Goal: Task Accomplishment & Management: Complete application form

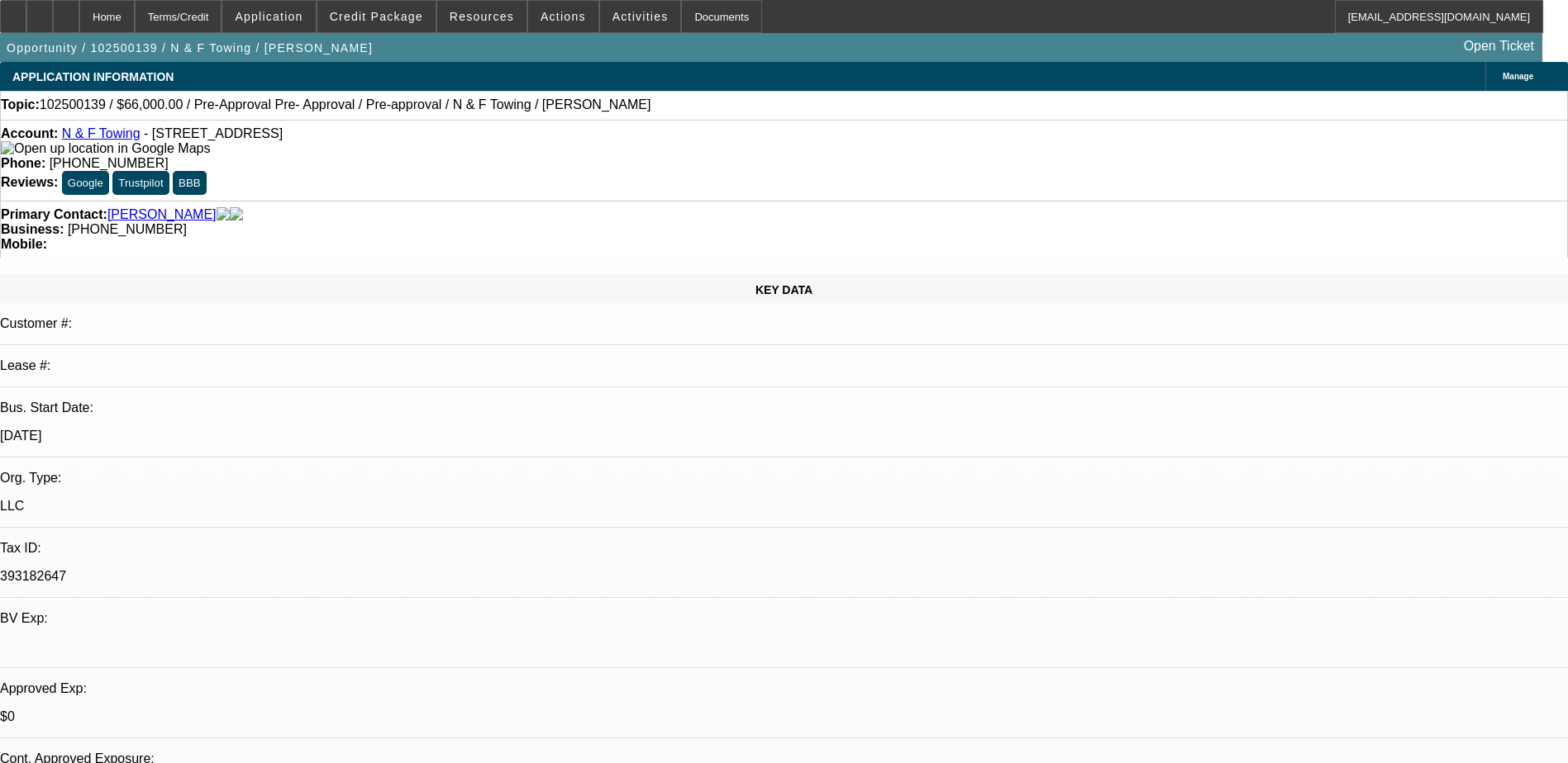
select select "0"
select select "2"
select select "0.1"
select select "4"
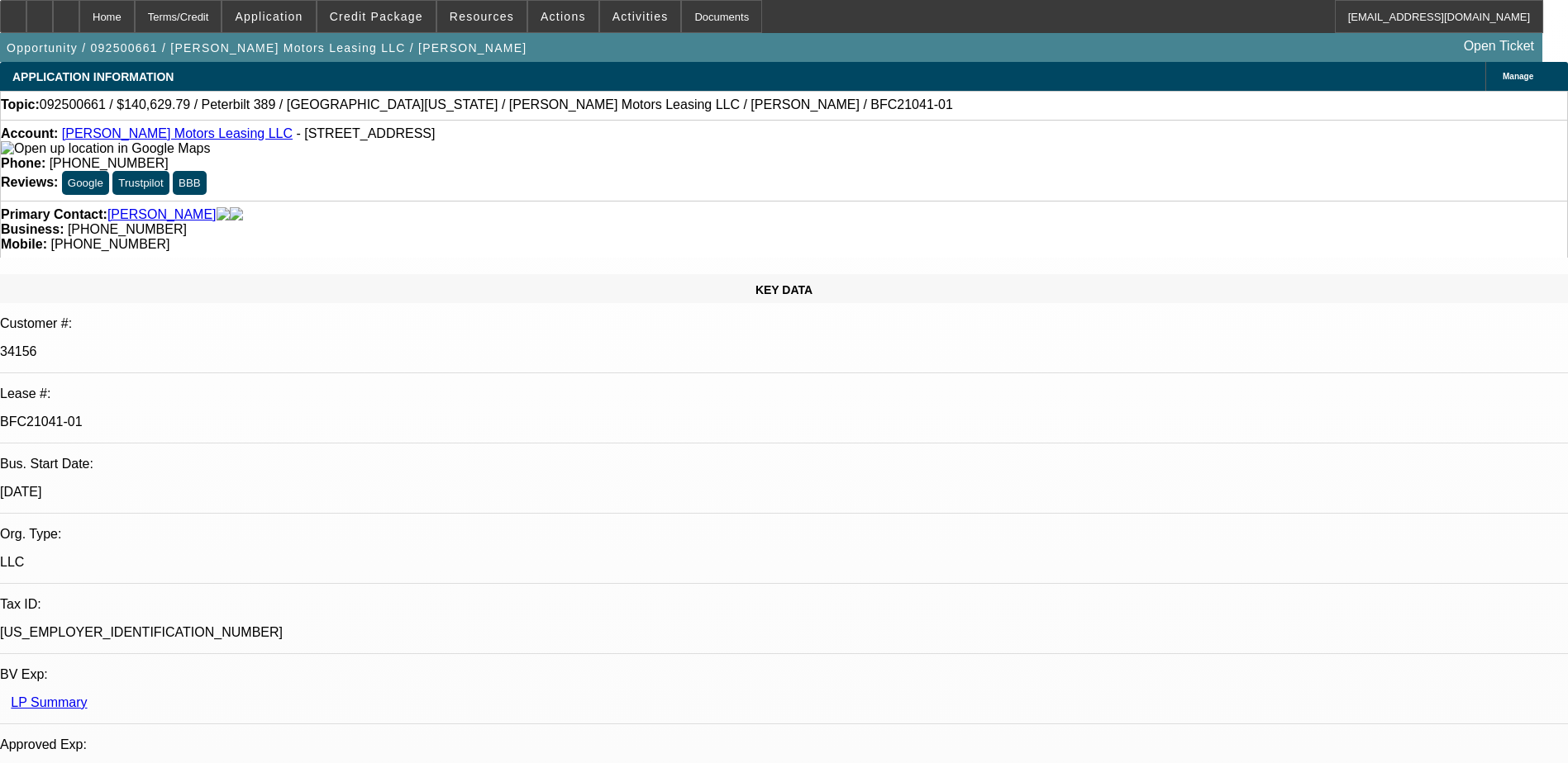
select select "0"
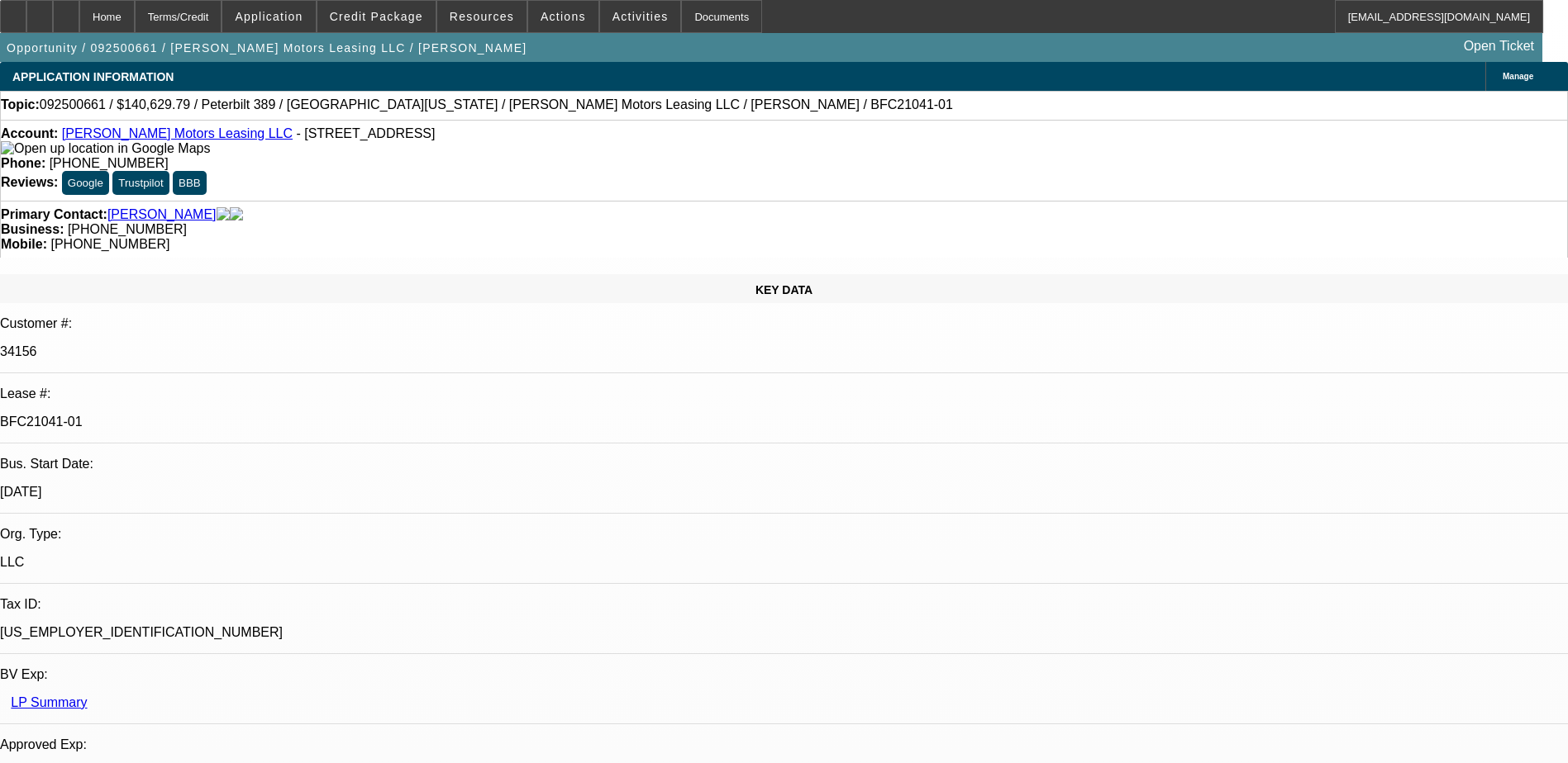
select select "0"
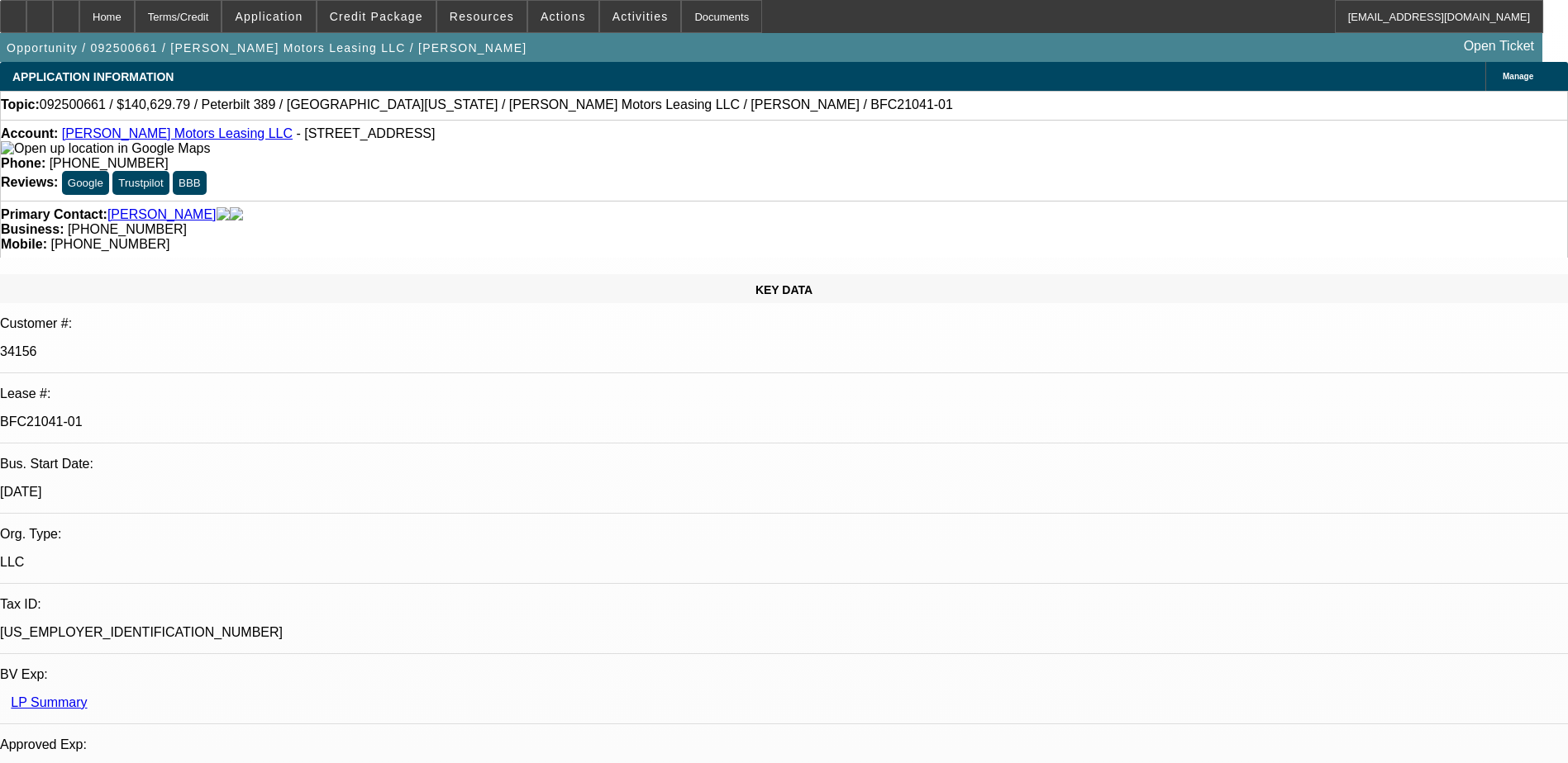
select select "0"
select select "1"
select select "2"
select select "6"
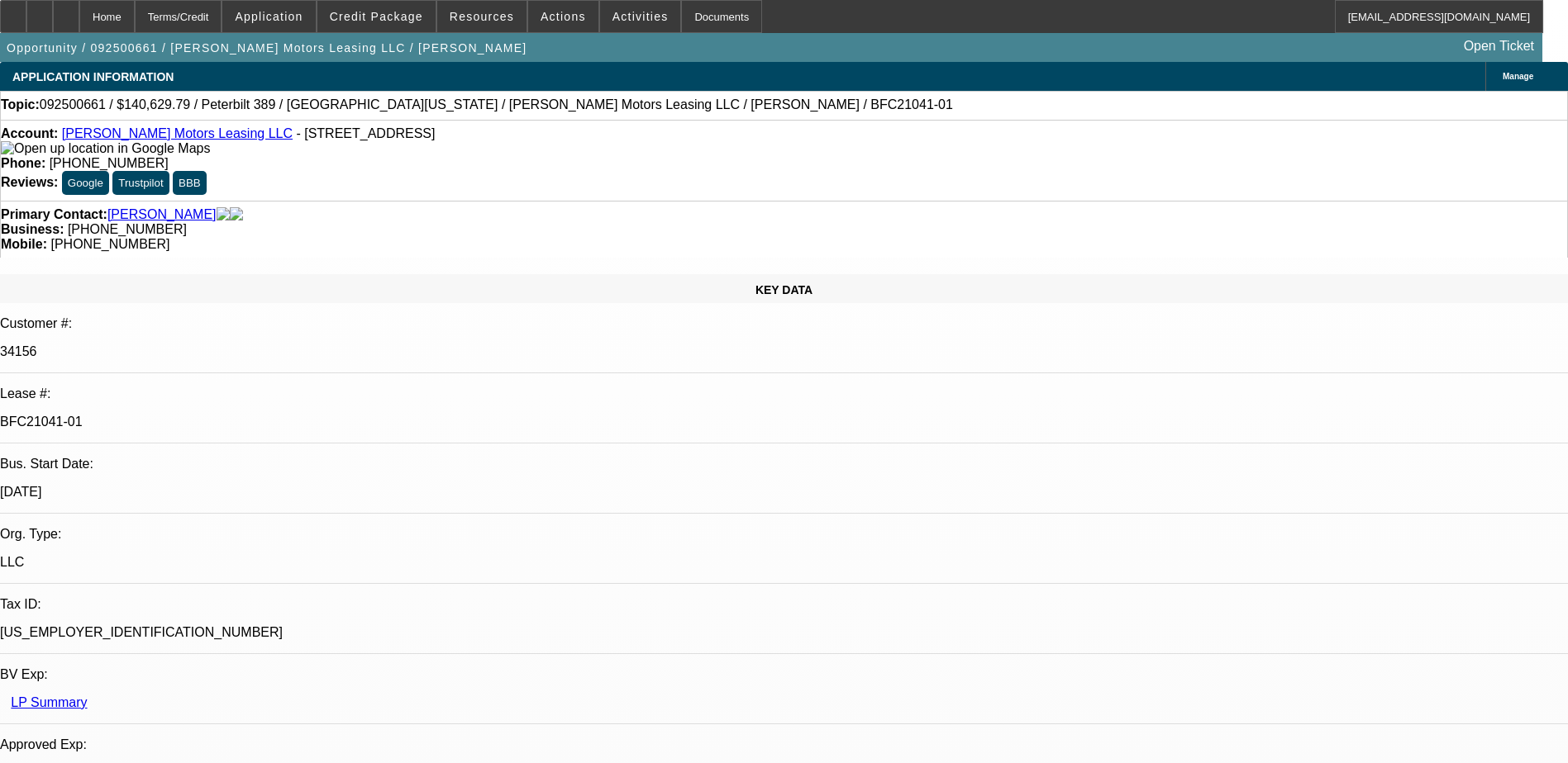
select select "1"
select select "6"
select select "1"
select select "2"
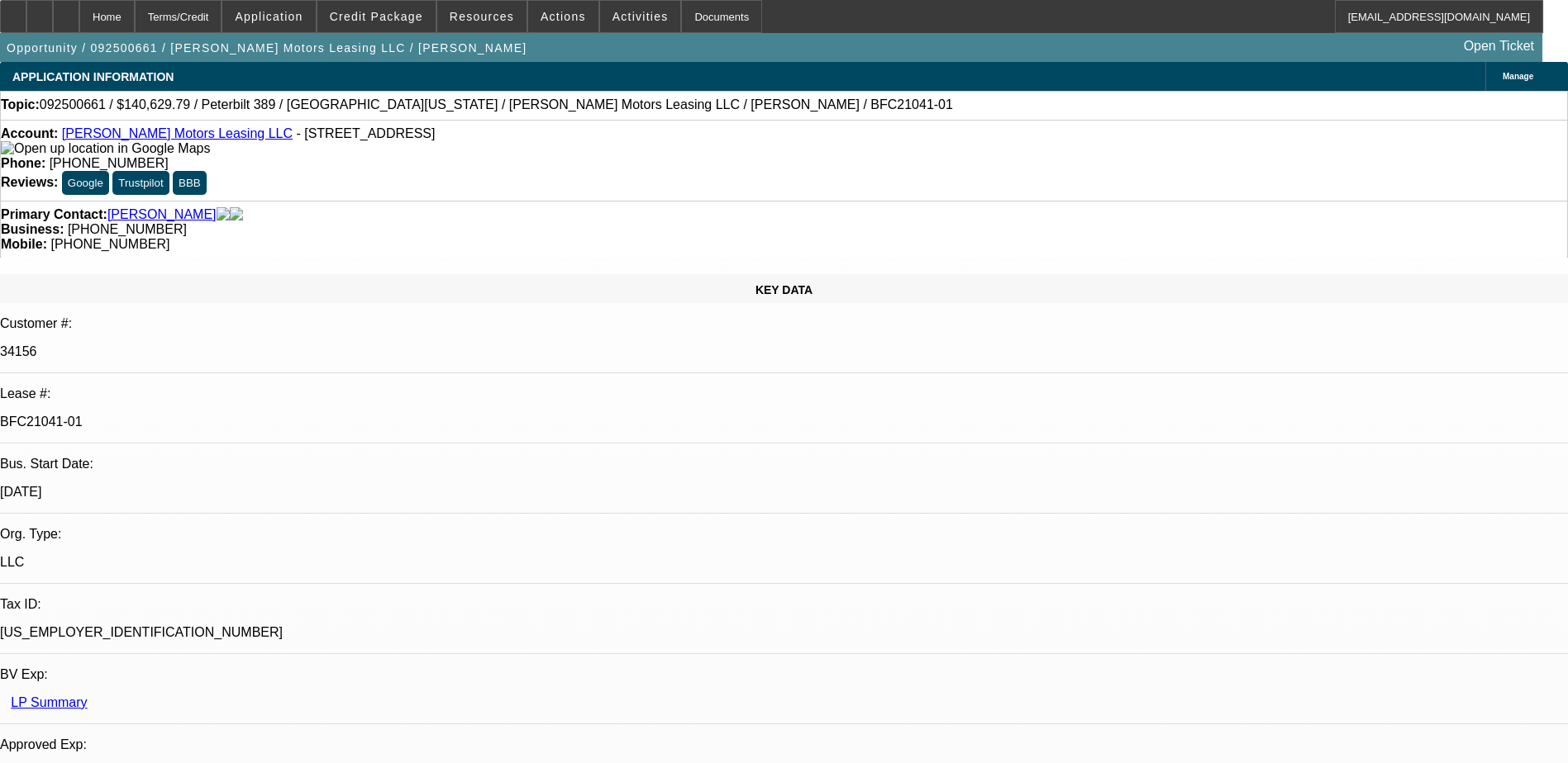
select select "6"
select select "1"
select select "6"
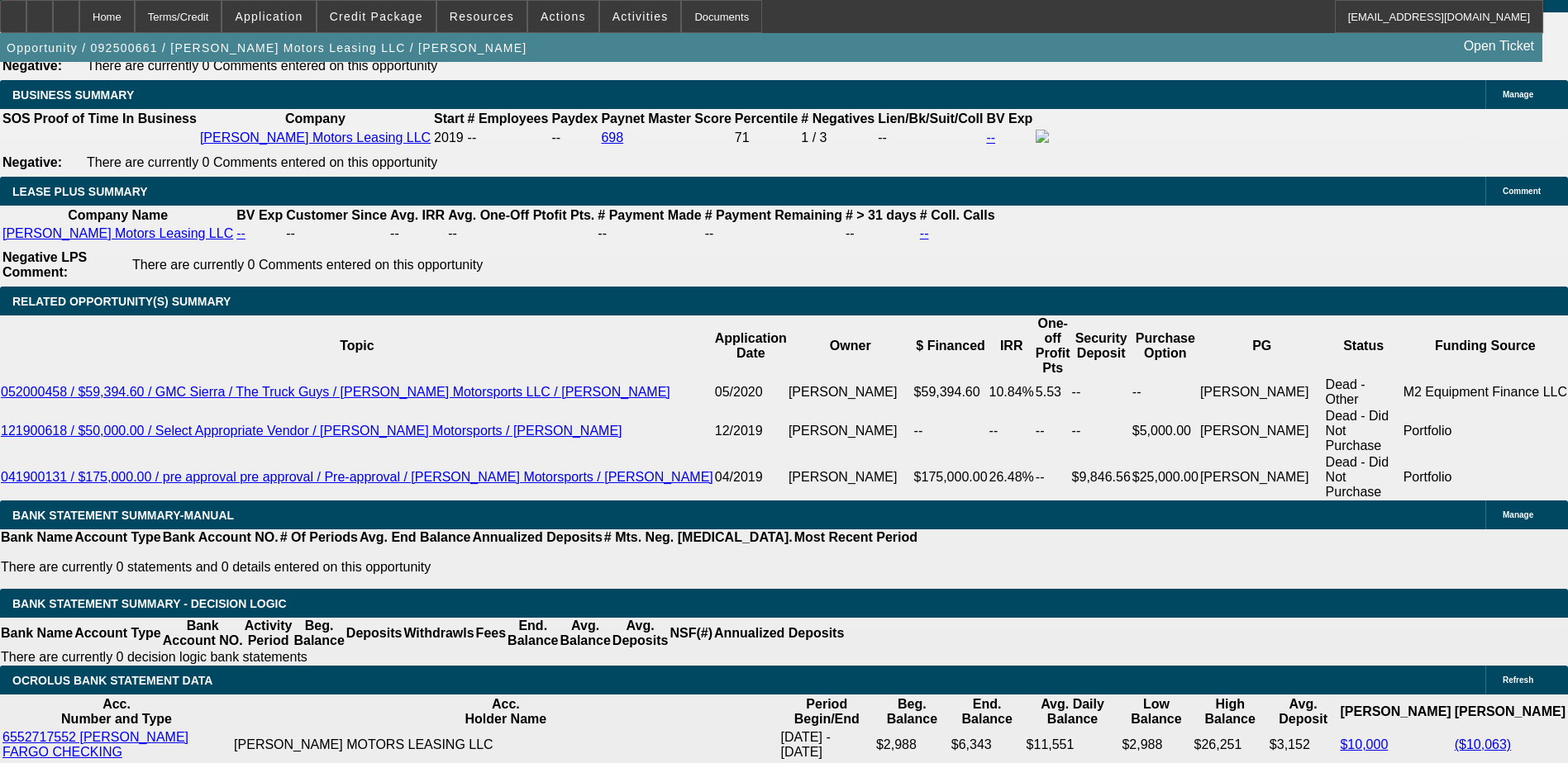
scroll to position [2809, 0]
